Goal: Find specific page/section

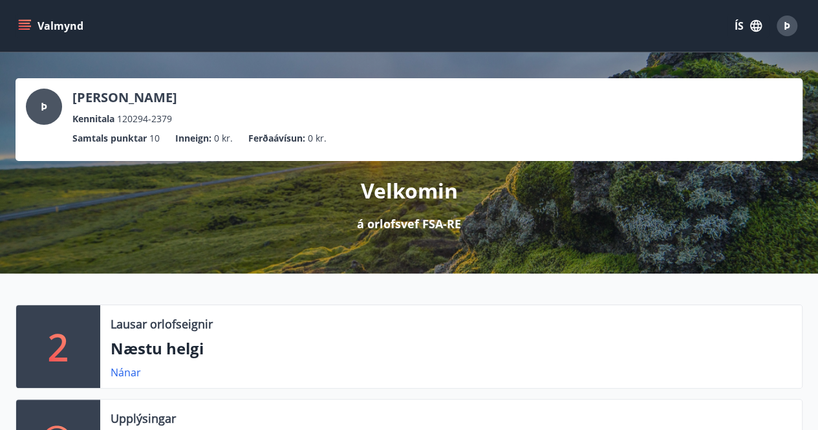
click at [28, 28] on icon "menu" at bounding box center [24, 25] width 13 height 13
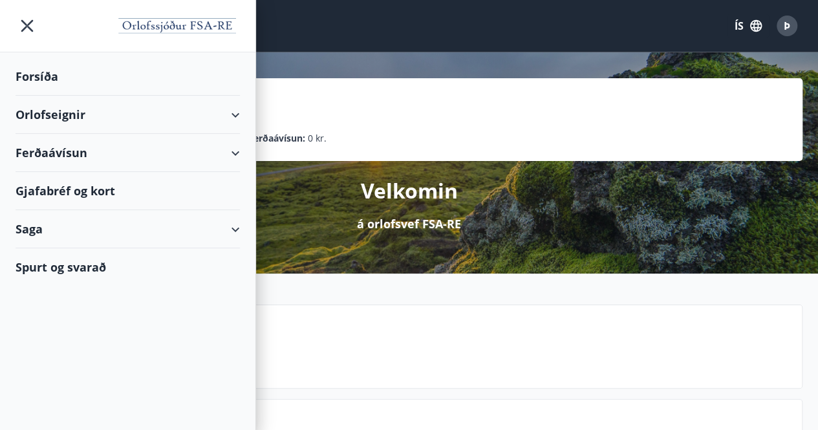
click at [49, 202] on div "Gjafabréf og kort" at bounding box center [128, 191] width 224 height 38
click at [151, 71] on div "Forsíða" at bounding box center [128, 77] width 224 height 38
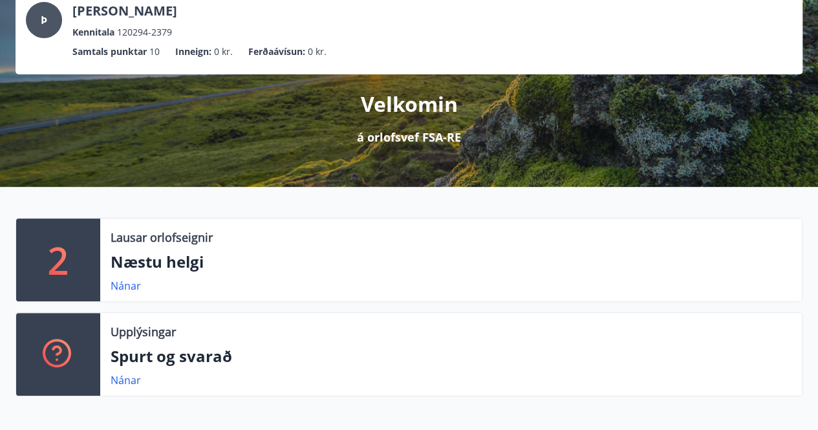
scroll to position [94, 0]
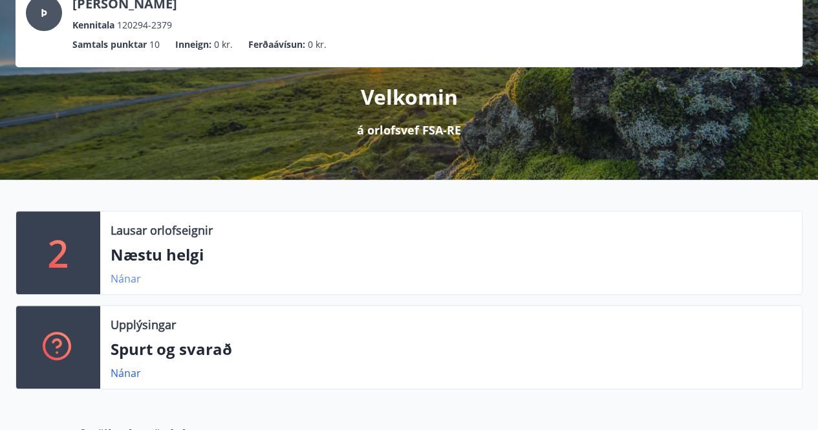
click at [125, 277] on link "Nánar" at bounding box center [126, 279] width 30 height 14
